Goal: Check status: Check status

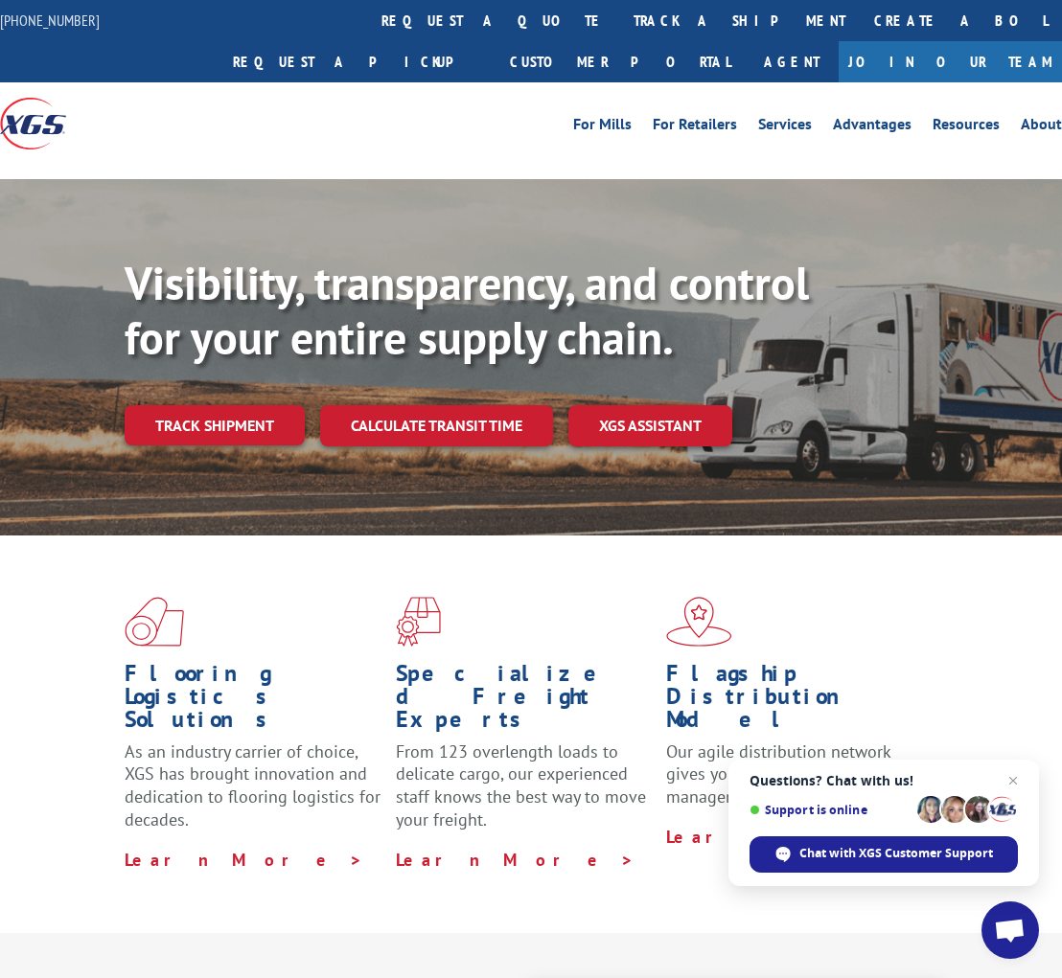
click at [250, 405] on link "Track shipment" at bounding box center [215, 425] width 180 height 40
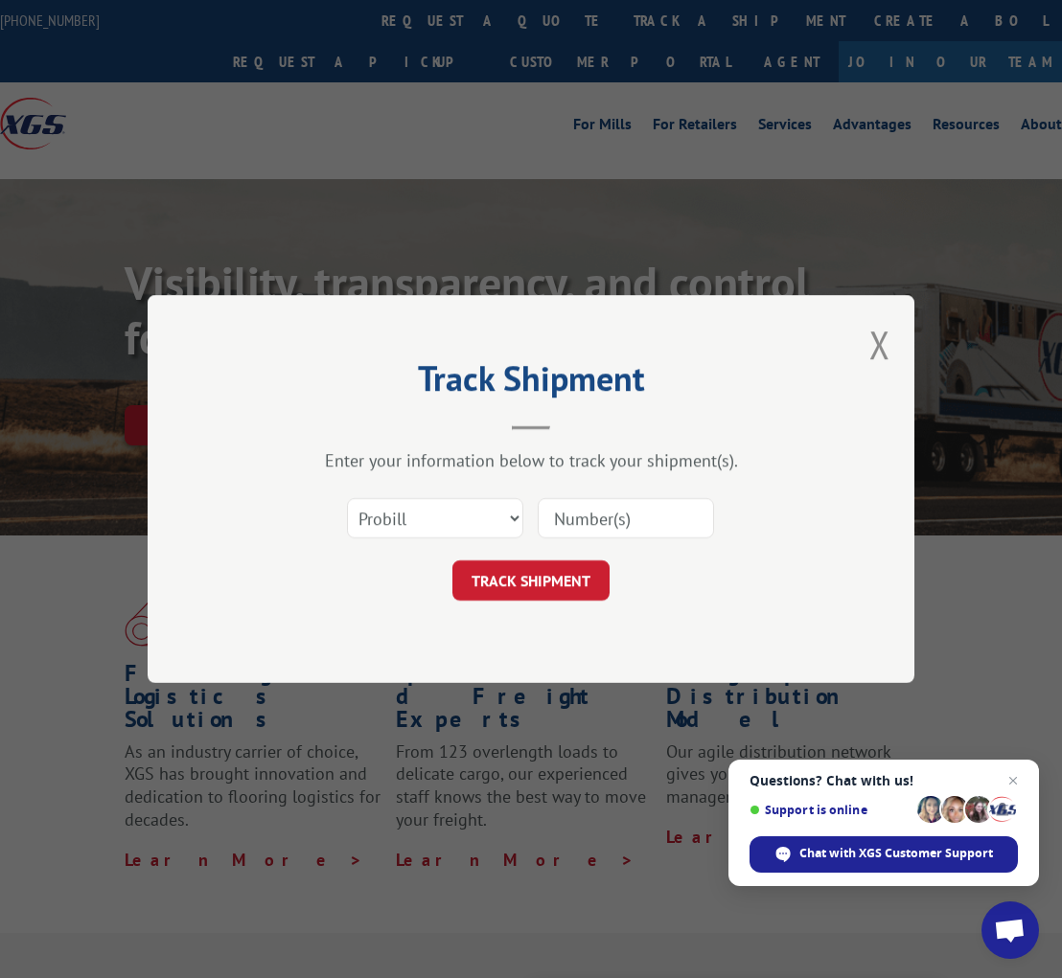
click at [545, 566] on button "TRACK SHIPMENT" at bounding box center [530, 580] width 157 height 40
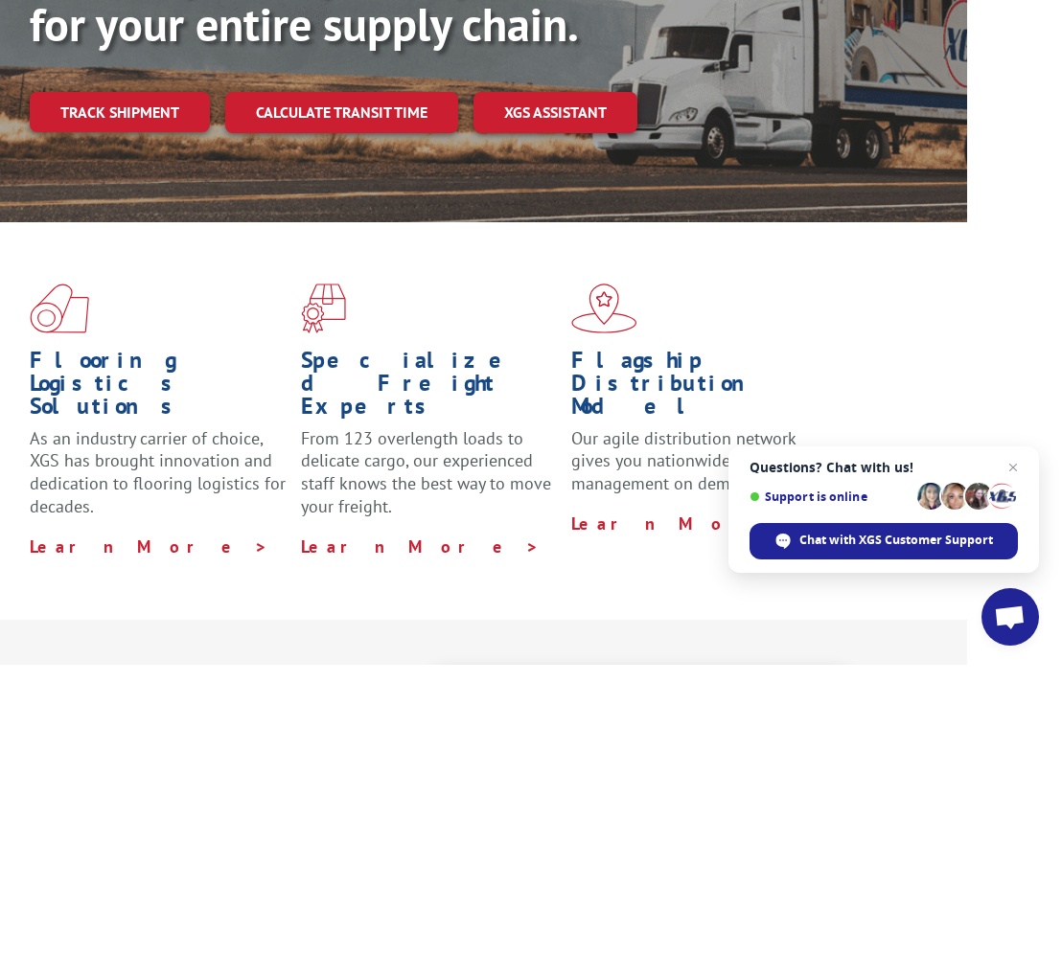
scroll to position [312, 95]
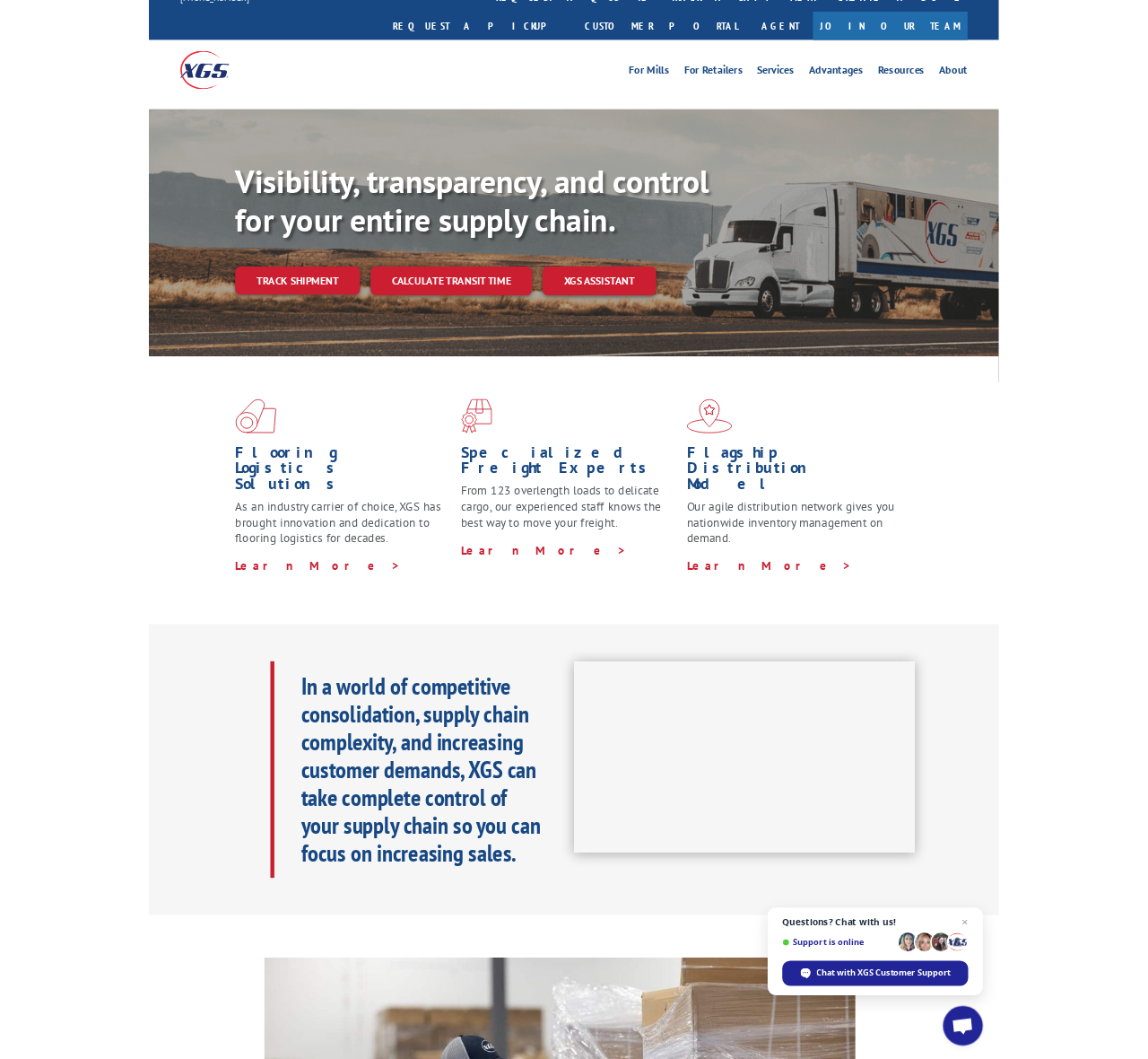
scroll to position [50, 0]
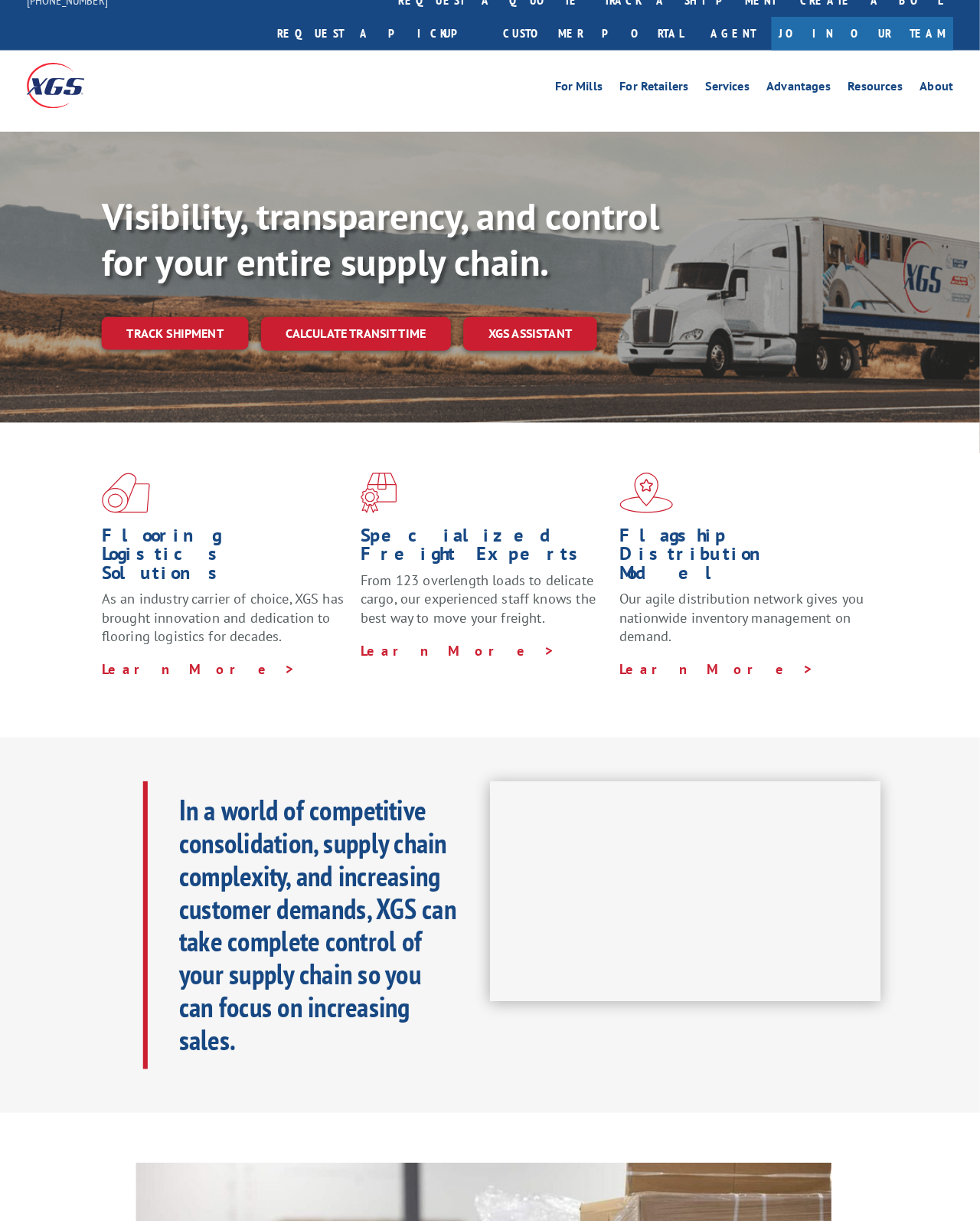
scroll to position [19, 0]
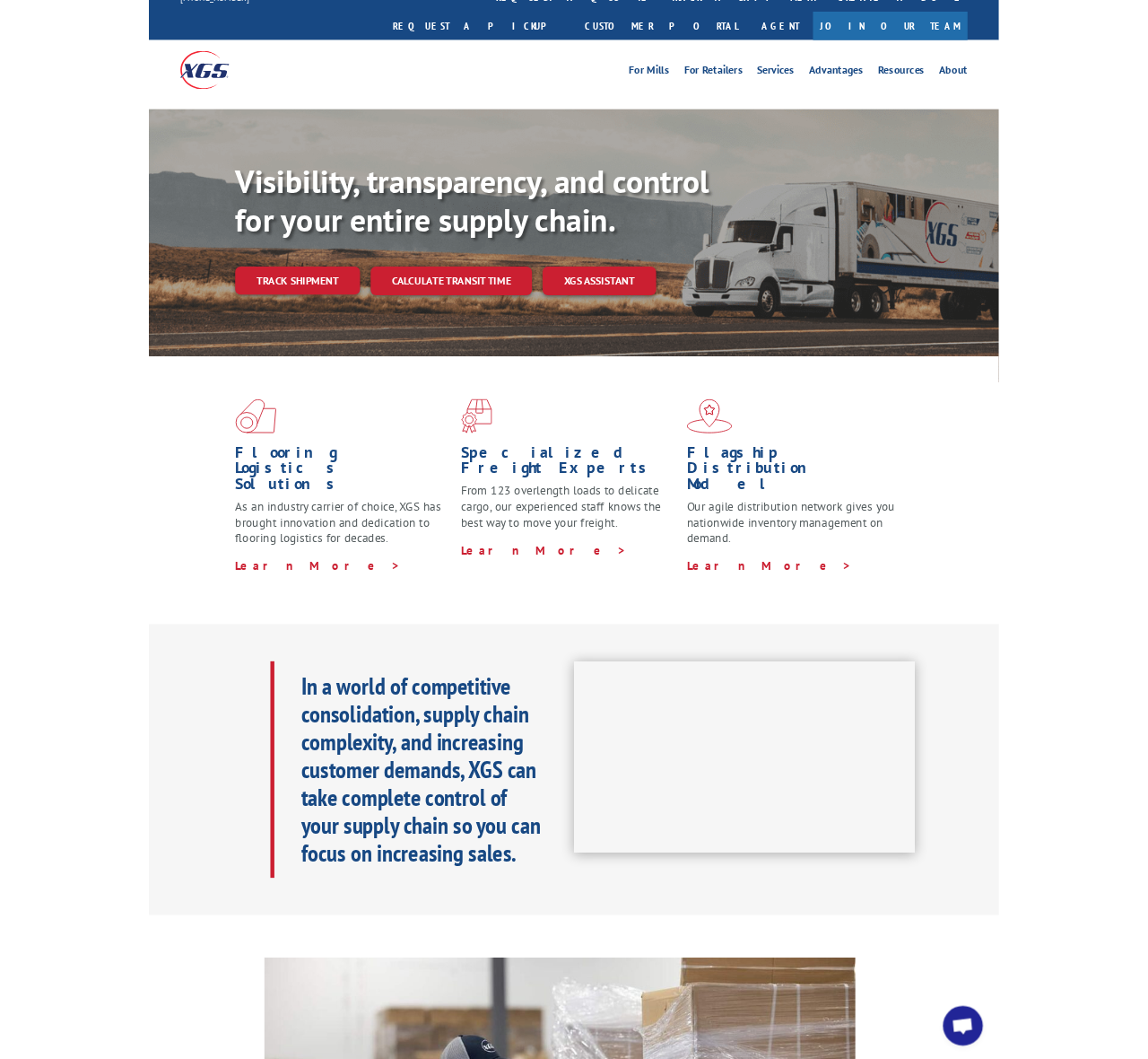
scroll to position [50, 0]
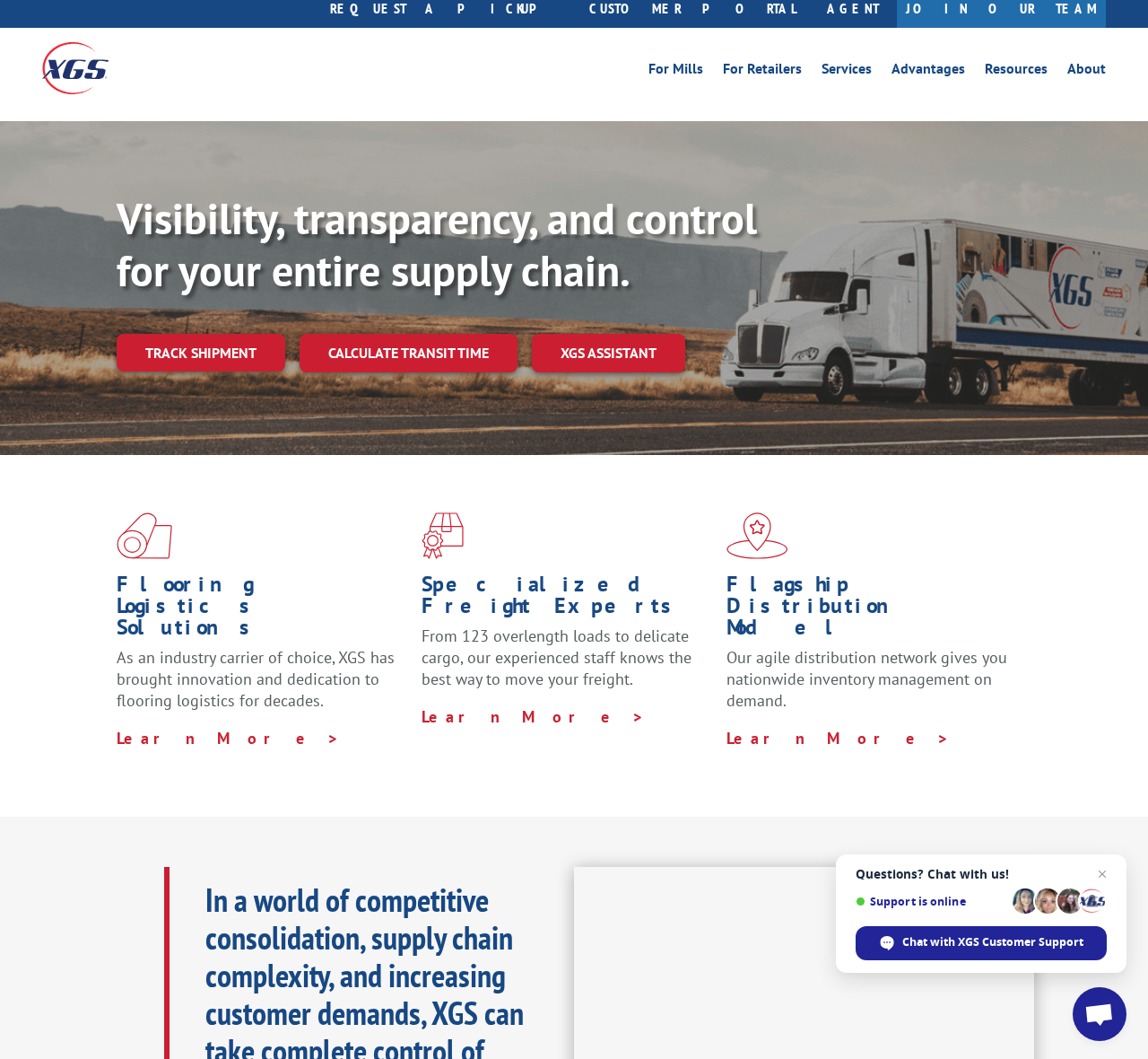
click at [228, 333] on link "Track shipment" at bounding box center [201, 352] width 169 height 37
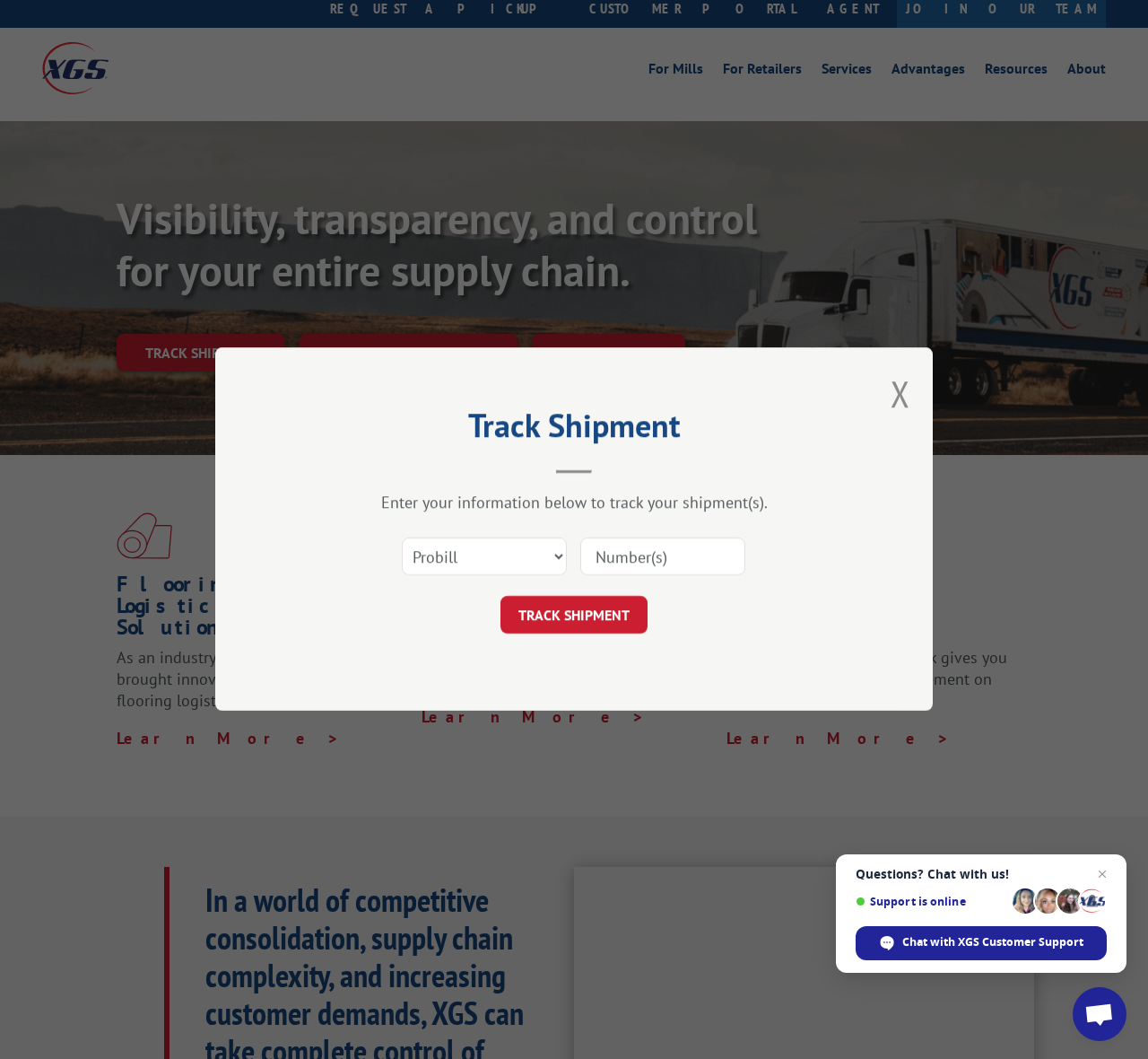
click at [670, 557] on input at bounding box center [663, 557] width 165 height 37
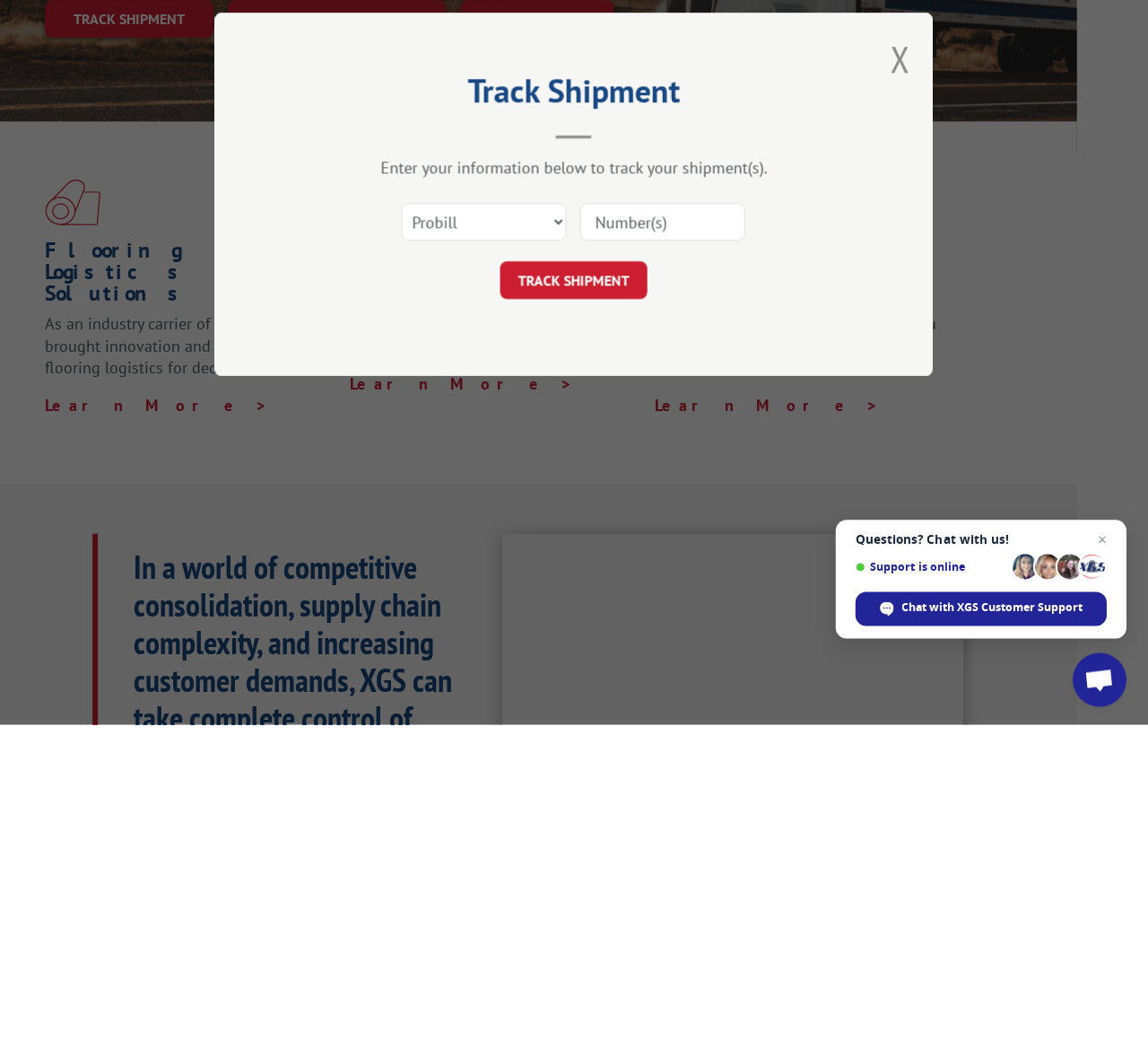
click at [592, 596] on button "TRACK SHIPMENT" at bounding box center [574, 615] width 147 height 37
click at [614, 538] on input at bounding box center [663, 557] width 165 height 37
paste input "17259395"
type input "17259395"
click at [605, 596] on button "TRACK SHIPMENT" at bounding box center [574, 615] width 147 height 37
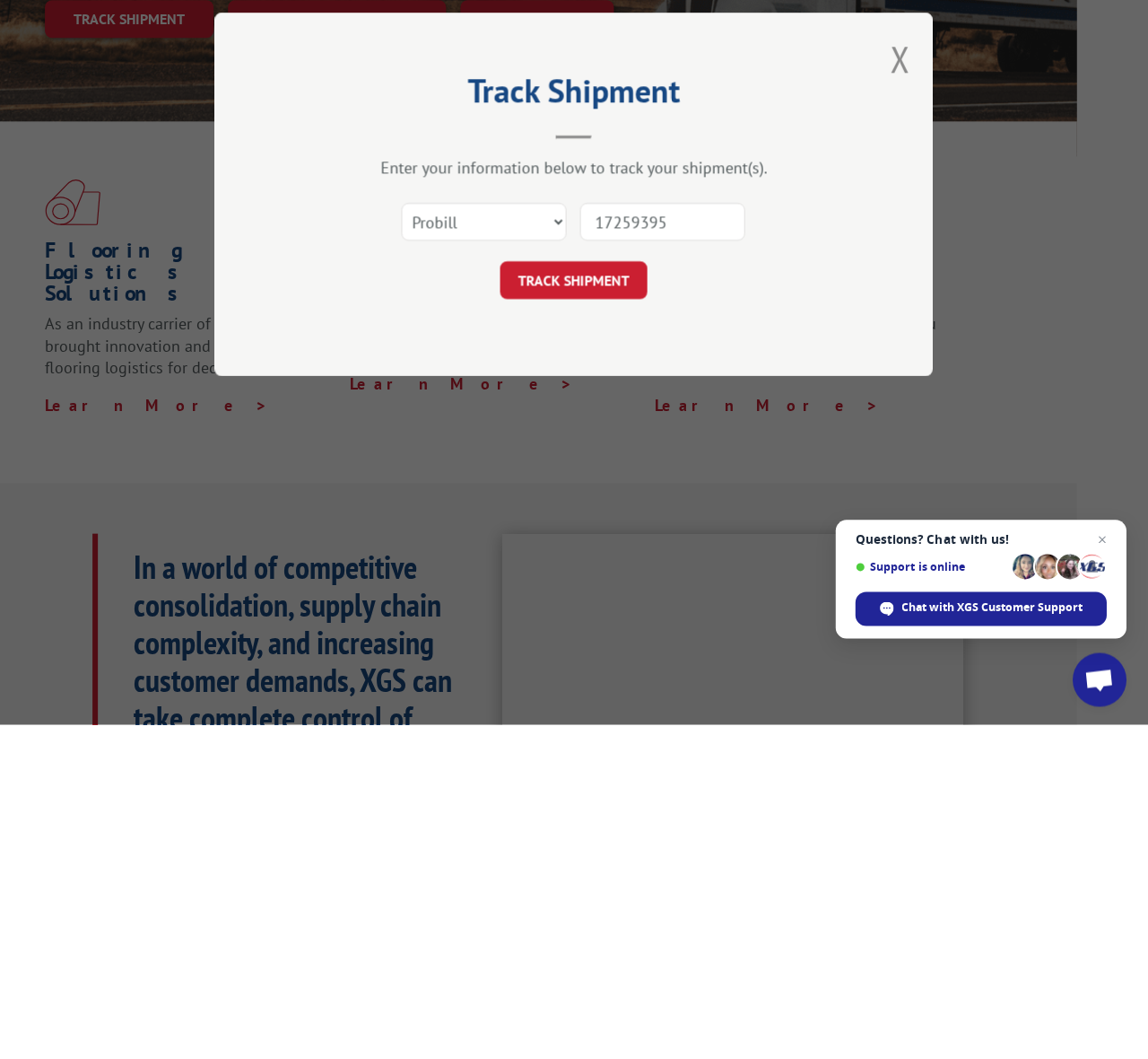
scroll to position [383, 72]
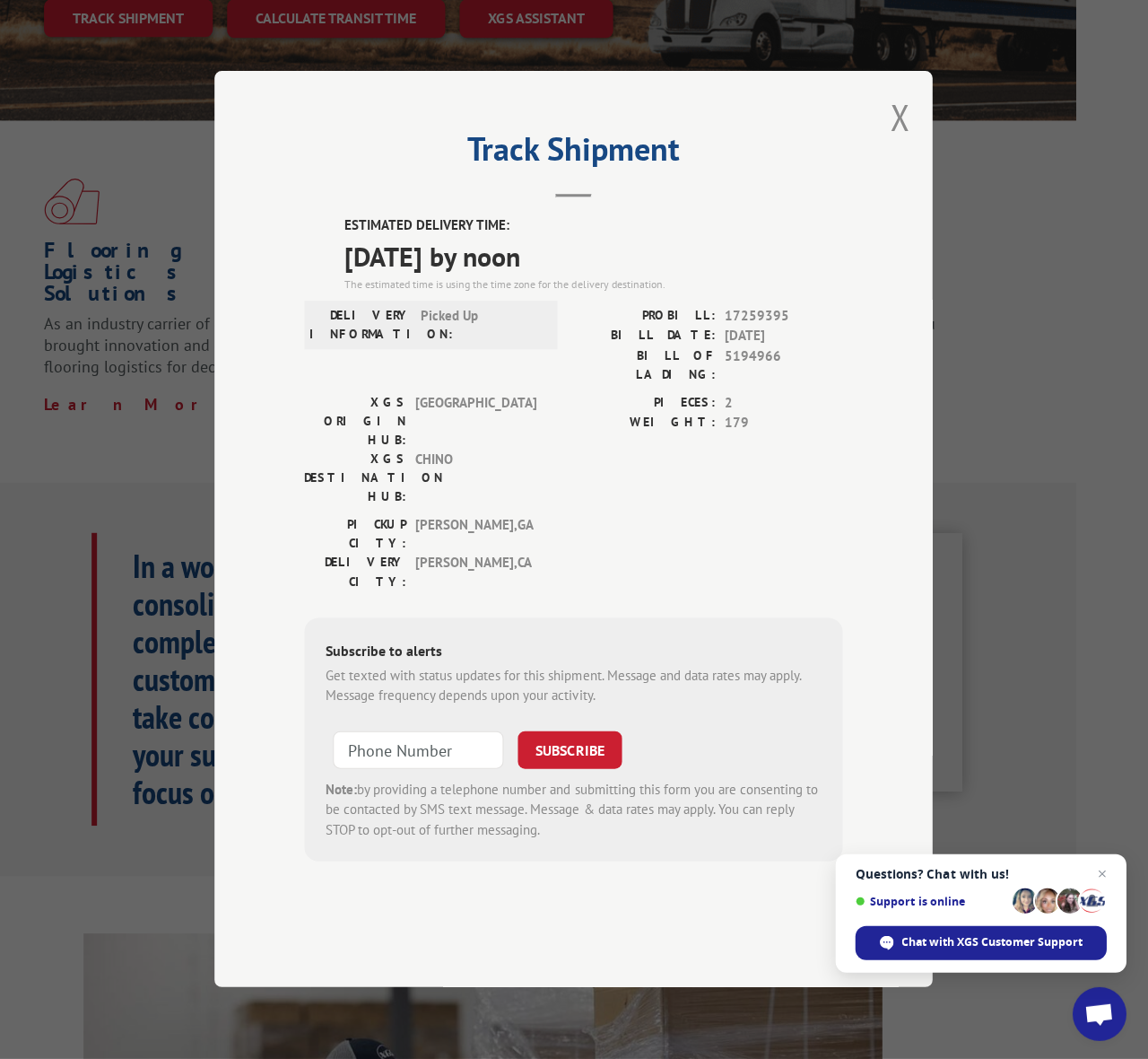
click at [891, 96] on button "Close modal" at bounding box center [900, 118] width 20 height 48
